Goal: Task Accomplishment & Management: Manage account settings

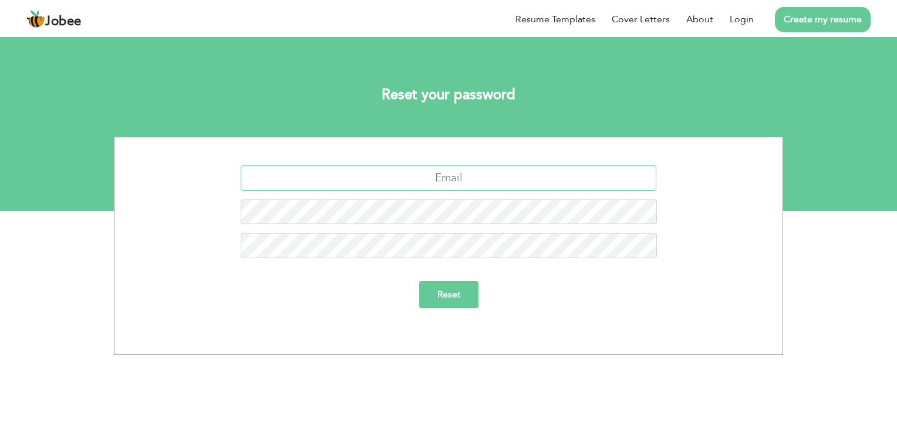
click at [467, 180] on input "text" at bounding box center [449, 177] width 416 height 25
type input "[EMAIL_ADDRESS][DOMAIN_NAME]"
click at [419, 281] on input "Reset" at bounding box center [448, 294] width 59 height 27
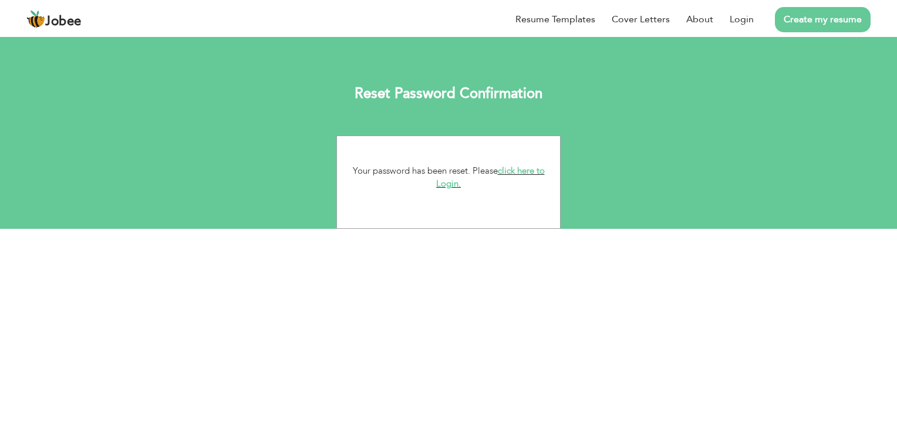
click at [453, 185] on link "click here to Login." at bounding box center [490, 177] width 109 height 25
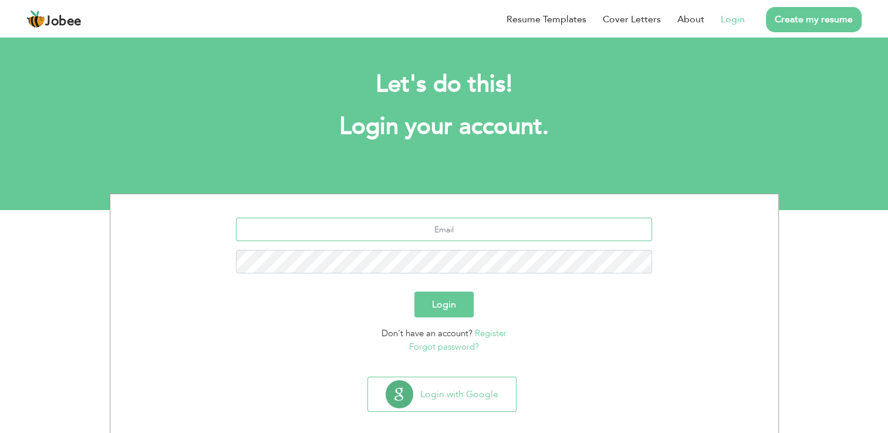
click at [469, 234] on input "text" at bounding box center [444, 229] width 416 height 23
type input "[EMAIL_ADDRESS][DOMAIN_NAME]"
click at [414, 292] on button "Login" at bounding box center [443, 305] width 59 height 26
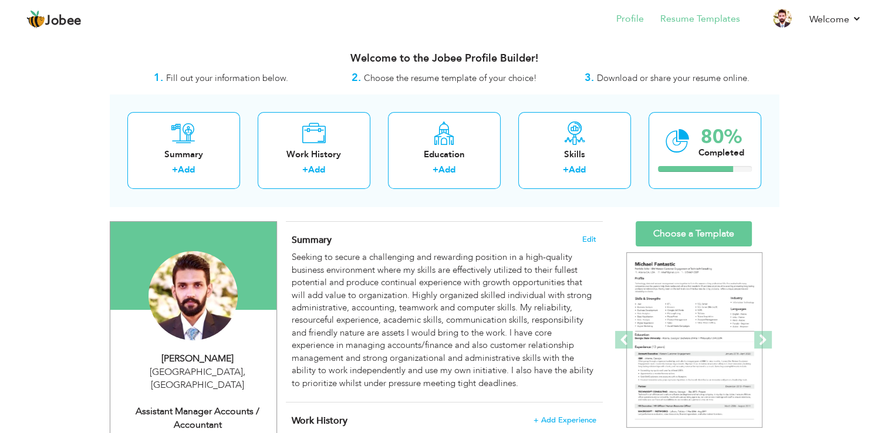
click at [679, 11] on li "Resume Templates" at bounding box center [692, 20] width 96 height 32
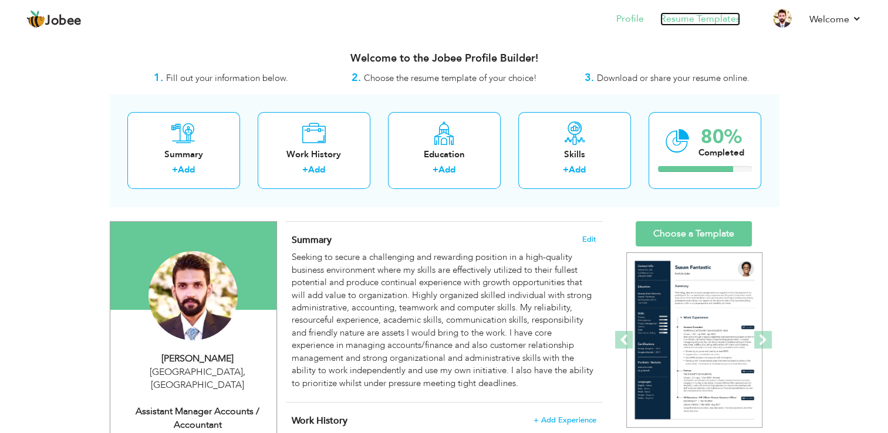
click at [719, 23] on link "Resume Templates" at bounding box center [700, 18] width 80 height 13
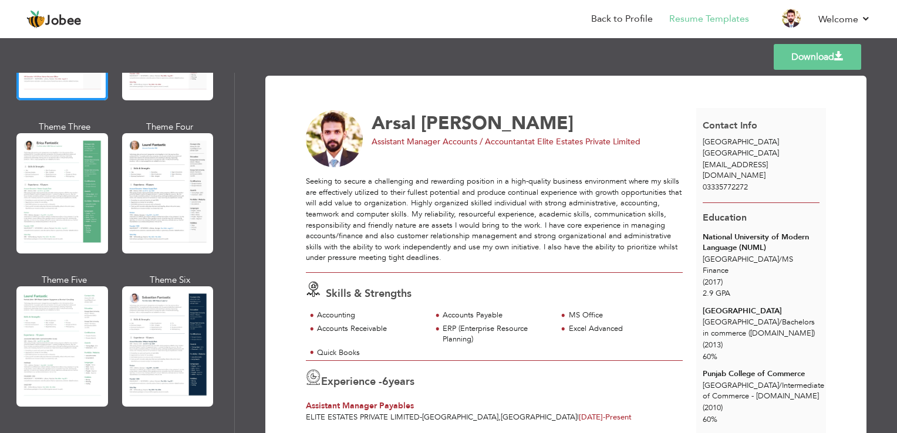
scroll to position [142, 0]
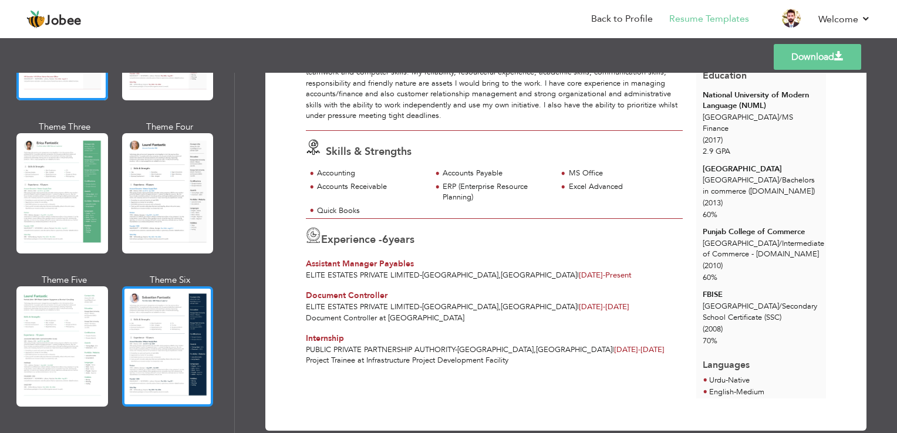
click at [197, 319] on div at bounding box center [168, 346] width 92 height 120
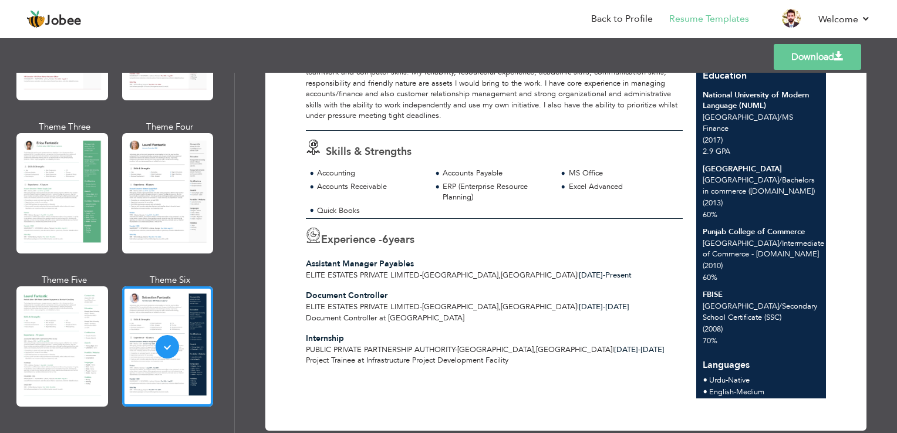
click at [410, 261] on span "Assistant Manager Payables" at bounding box center [360, 263] width 108 height 11
click at [408, 263] on span "Assistant Manager Payables" at bounding box center [360, 263] width 108 height 11
drag, startPoint x: 408, startPoint y: 263, endPoint x: 438, endPoint y: 261, distance: 30.0
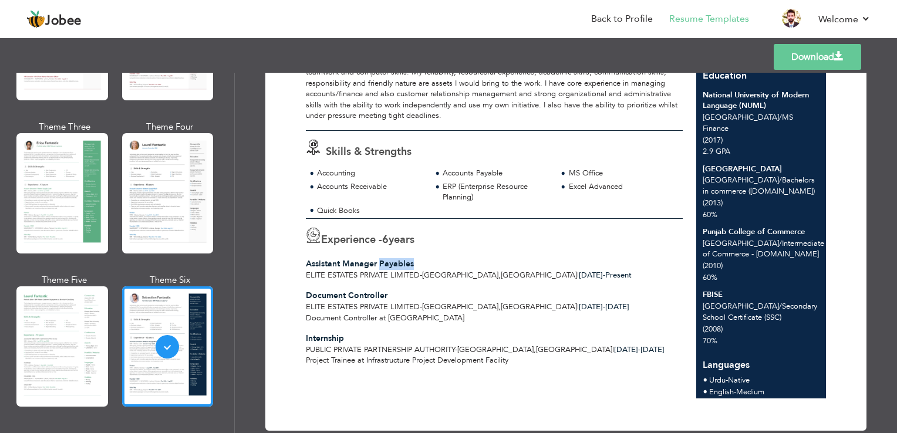
click at [438, 261] on div "Assistant Manager Payables" at bounding box center [494, 264] width 377 height 12
click at [463, 248] on div "Experience - 6 years Assistant Manager Payables Elite Estates Private Limited -…" at bounding box center [494, 250] width 390 height 62
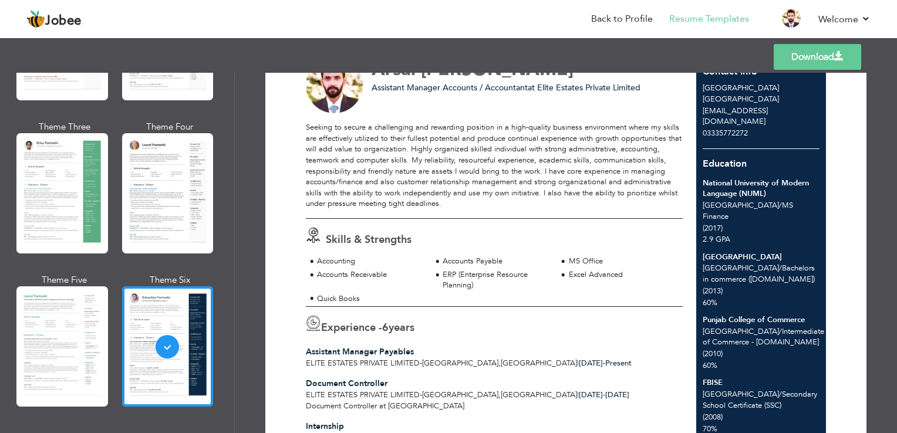
scroll to position [0, 0]
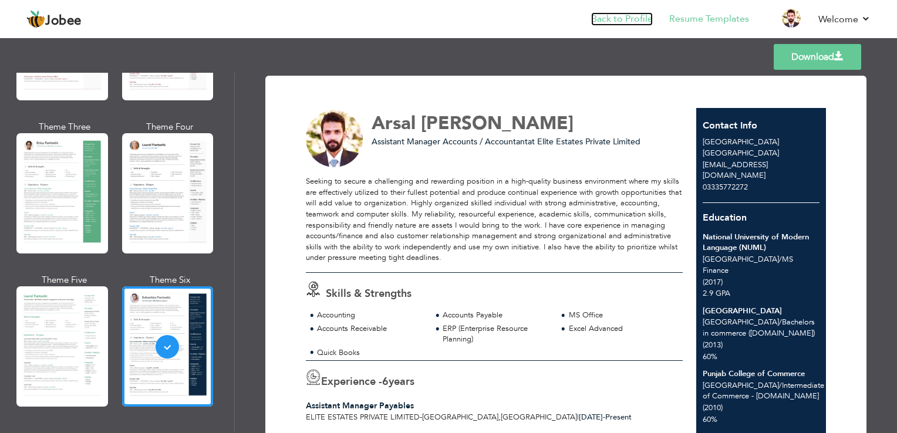
click at [629, 18] on link "Back to Profile" at bounding box center [622, 18] width 62 height 13
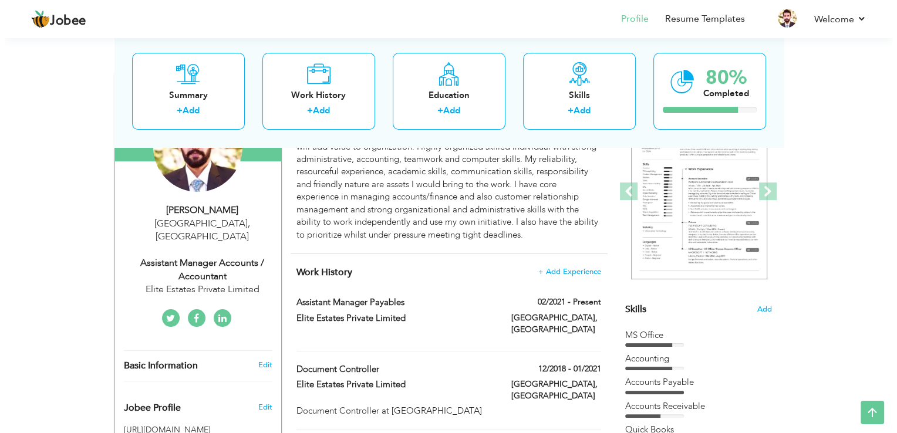
scroll to position [176, 0]
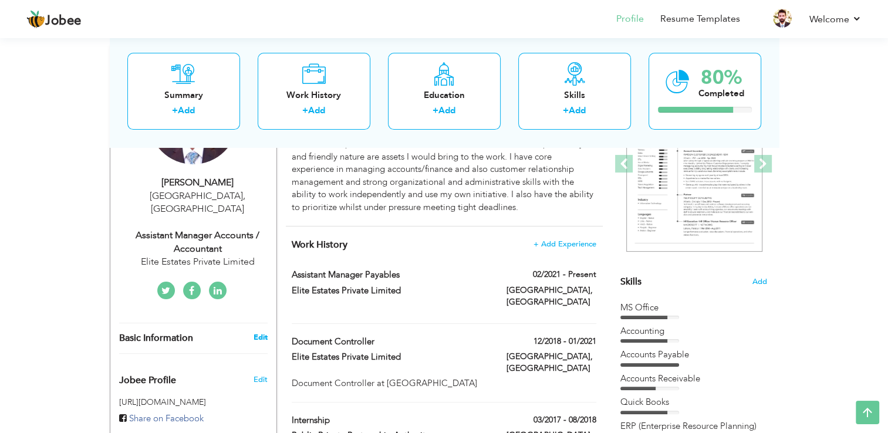
click at [263, 332] on link "Edit" at bounding box center [260, 337] width 14 height 11
type input "Arsal"
type input "[PERSON_NAME]"
type input "03335772272"
select select "number:166"
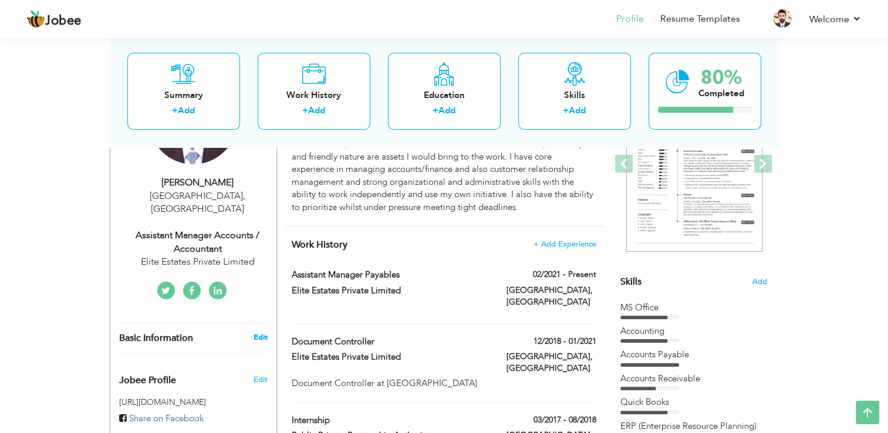
type input "[GEOGRAPHIC_DATA]"
select select "number:8"
type input "Elite Estates Private Limited"
type input "Assistant Manager Accounts / Accountant"
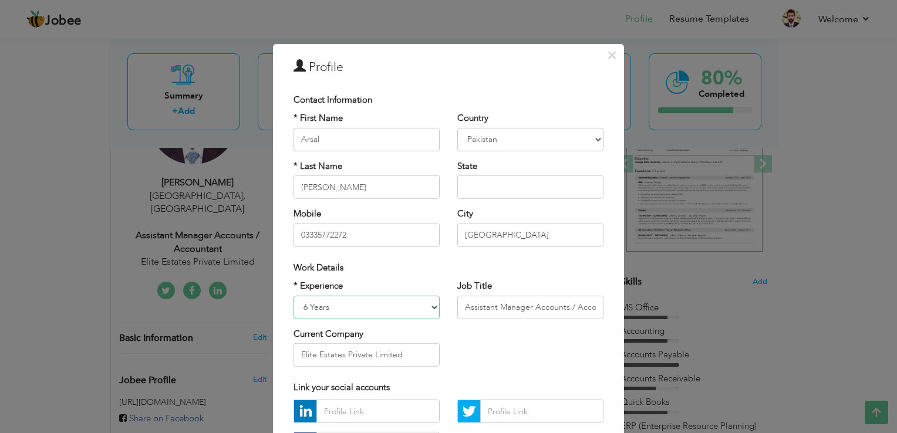
click at [304, 307] on select "Entry Level Less than 1 Year 1 Year 2 Years 3 Years 4 Years 5 Years 6 Years 7 Y…" at bounding box center [366, 306] width 146 height 23
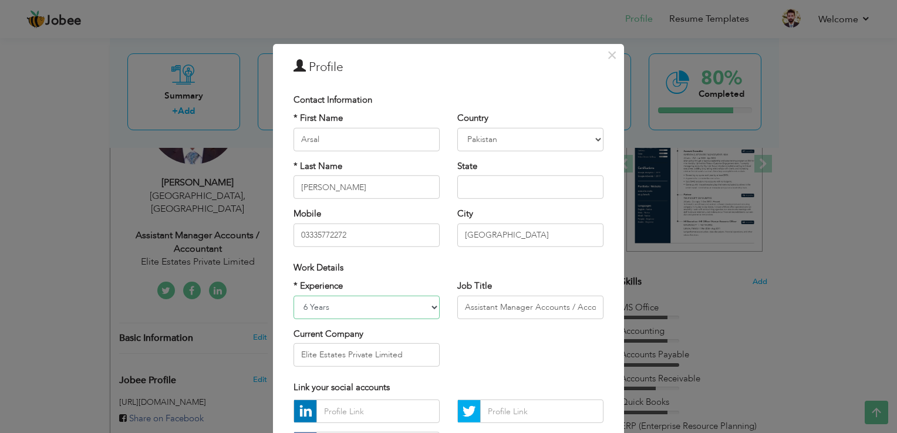
select select "number:9"
click at [293, 295] on select "Entry Level Less than 1 Year 1 Year 2 Years 3 Years 4 Years 5 Years 6 Years 7 Y…" at bounding box center [366, 306] width 146 height 23
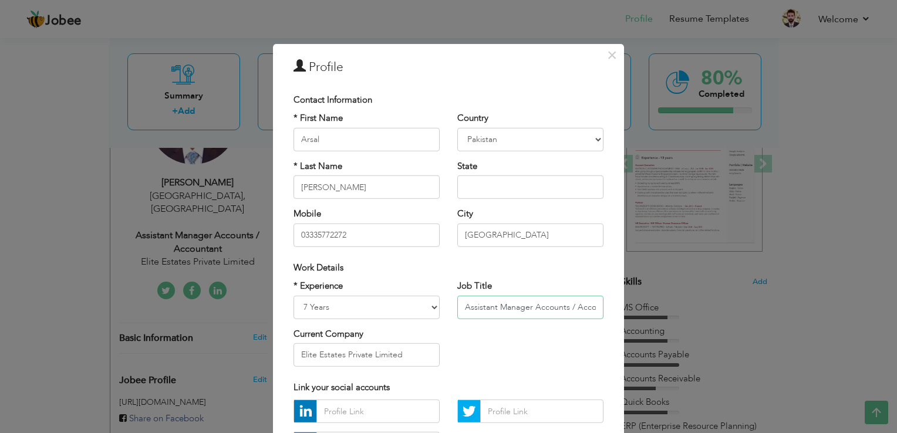
drag, startPoint x: 494, startPoint y: 306, endPoint x: 224, endPoint y: 272, distance: 272.2
click at [214, 279] on div "× Profile Contact Information * First Name Arsal * Last Name Malik" at bounding box center [448, 216] width 897 height 433
click at [590, 303] on input "Assistant Manager Accounts / Accountant" at bounding box center [530, 306] width 146 height 23
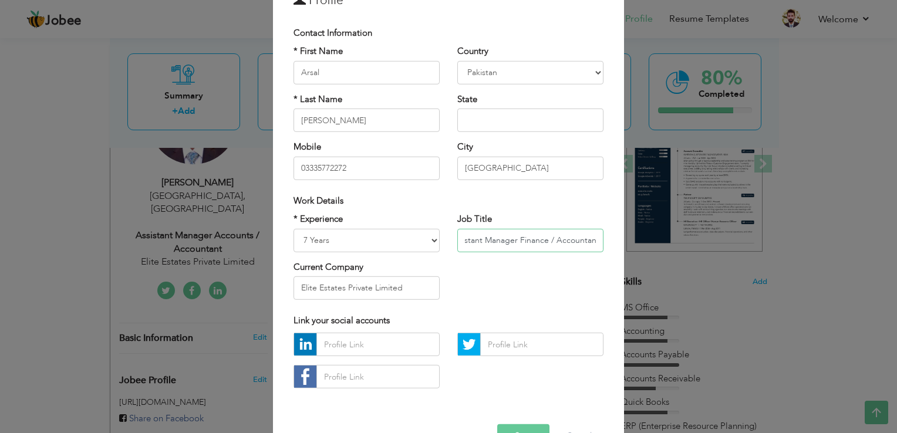
scroll to position [102, 0]
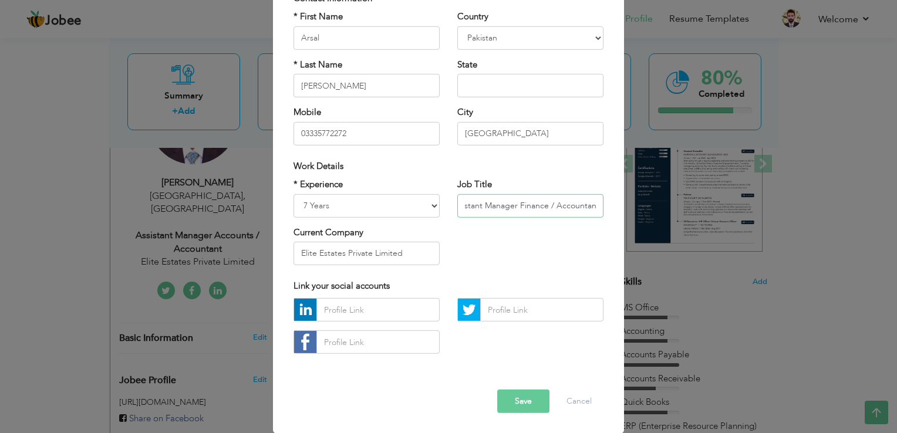
type input "Assistant Manager Finance / Accountant"
click at [511, 399] on button "Save" at bounding box center [523, 401] width 52 height 23
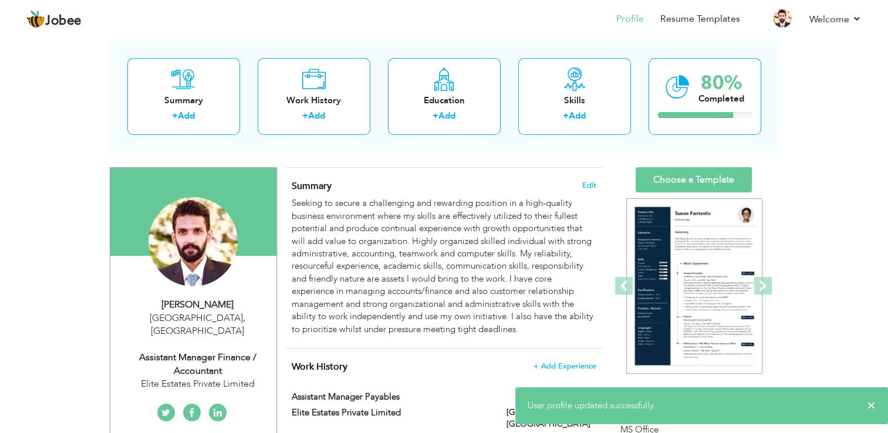
scroll to position [0, 0]
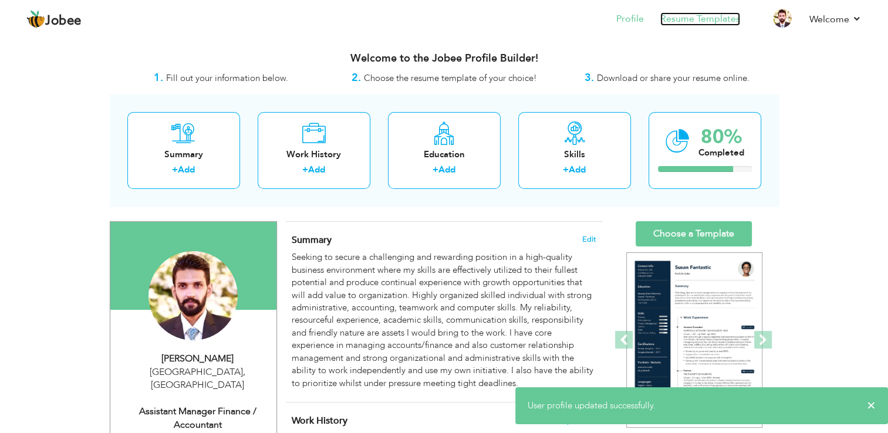
click at [699, 18] on link "Resume Templates" at bounding box center [700, 18] width 80 height 13
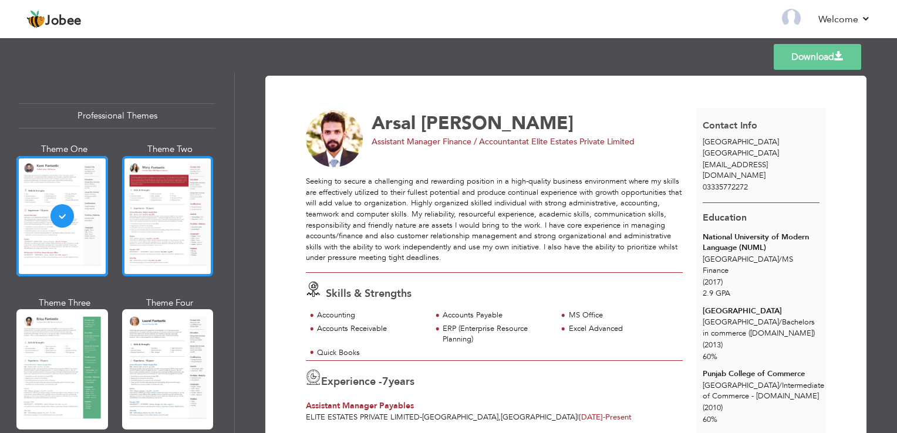
scroll to position [176, 0]
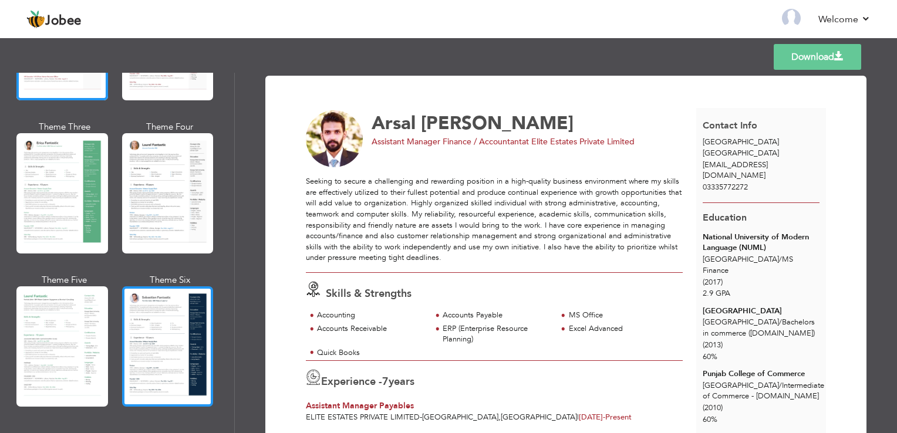
click at [151, 316] on div at bounding box center [168, 346] width 92 height 120
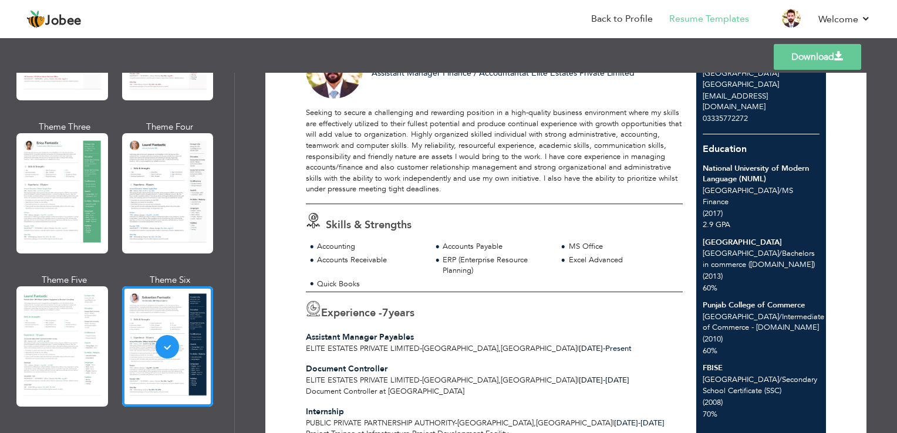
scroll to position [0, 0]
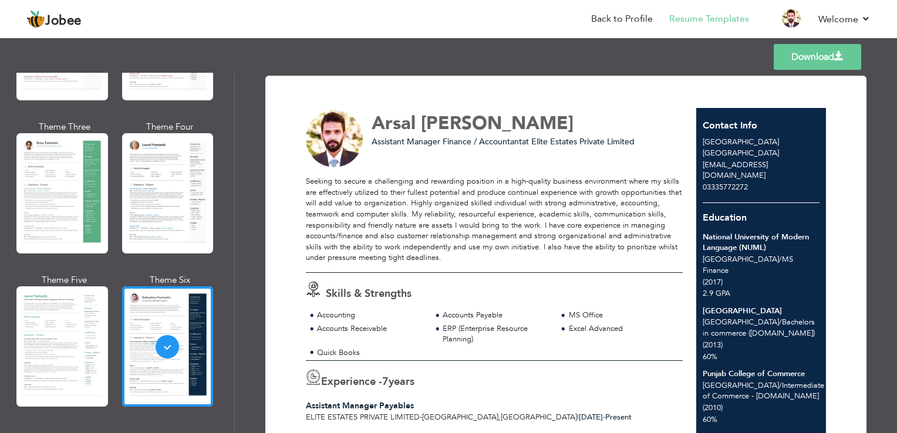
click at [791, 61] on link "Download" at bounding box center [816, 57] width 87 height 26
click at [556, 56] on div "Templates Download" at bounding box center [448, 57] width 897 height 38
